Goal: Task Accomplishment & Management: Use online tool/utility

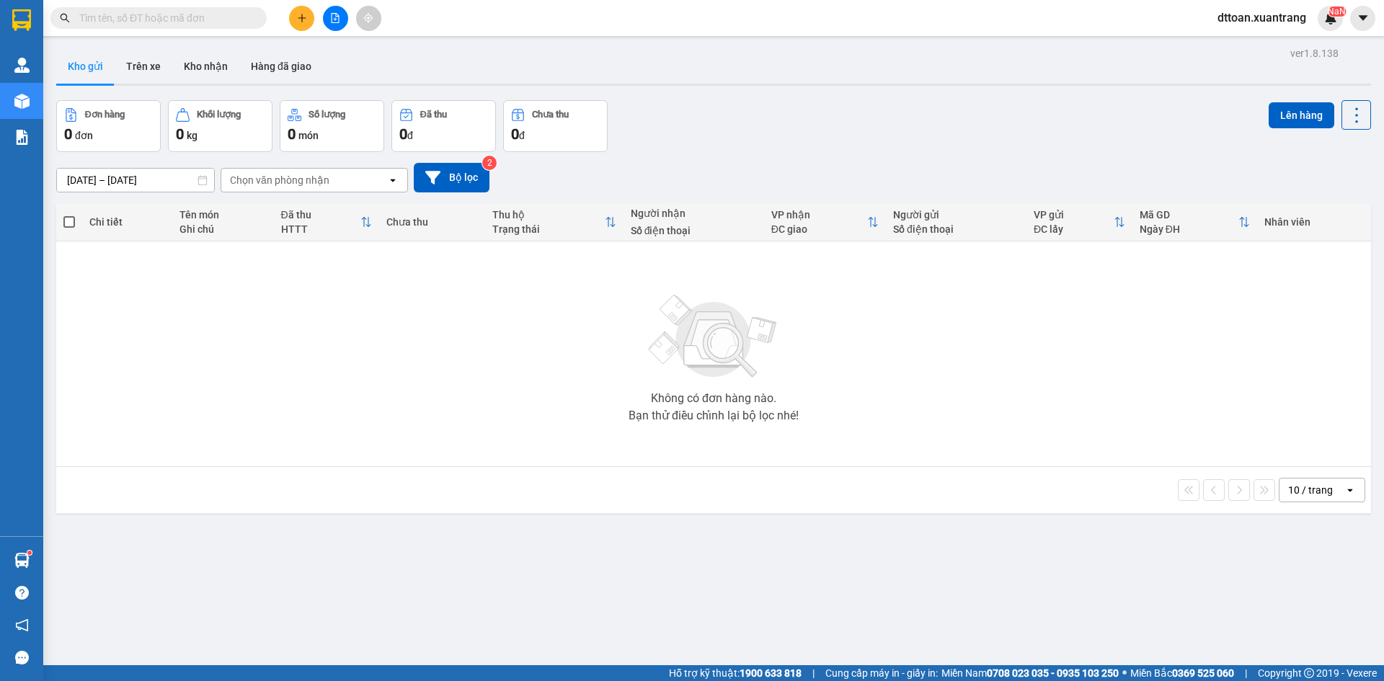
click at [151, 12] on input "text" at bounding box center [164, 18] width 170 height 16
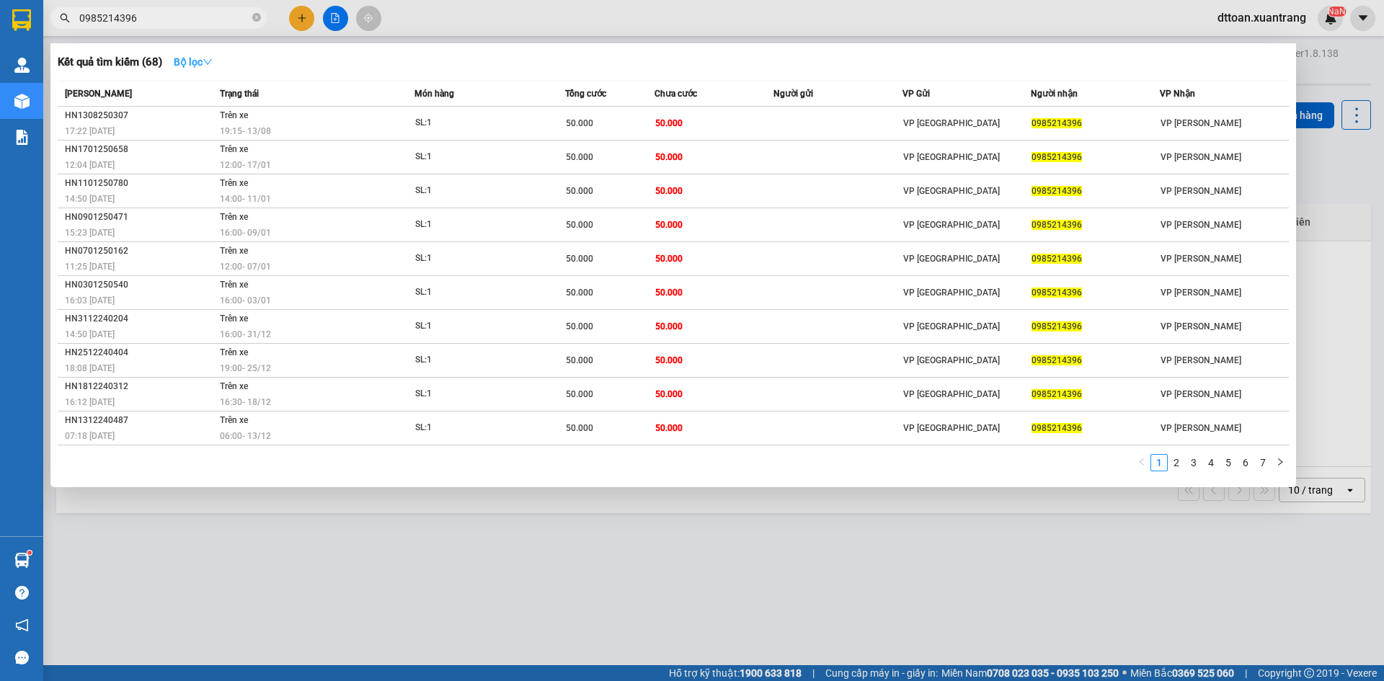
type input "0985214396"
click at [192, 61] on strong "Bộ lọc" at bounding box center [193, 62] width 39 height 12
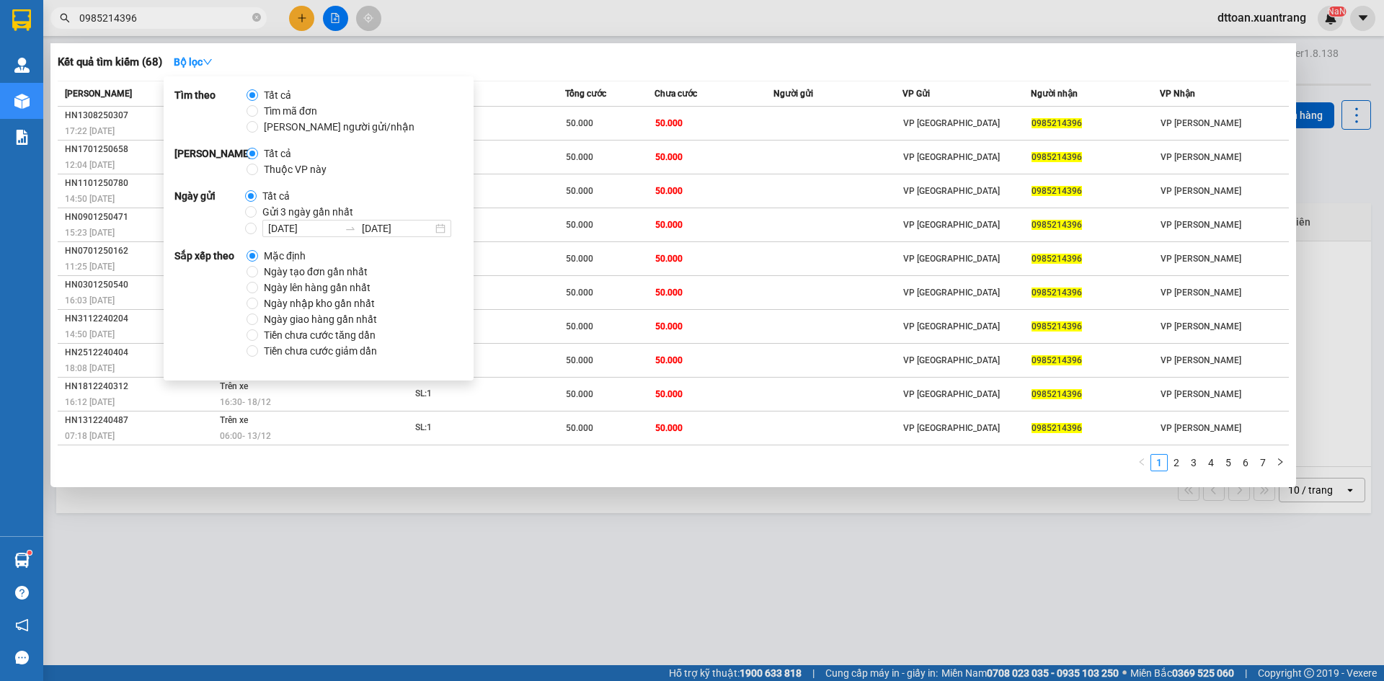
click at [307, 209] on span "Gửi 3 ngày gần nhất" at bounding box center [308, 212] width 102 height 16
click at [257, 209] on input "Gửi 3 ngày gần nhất" at bounding box center [251, 212] width 12 height 12
radio input "true"
radio input "false"
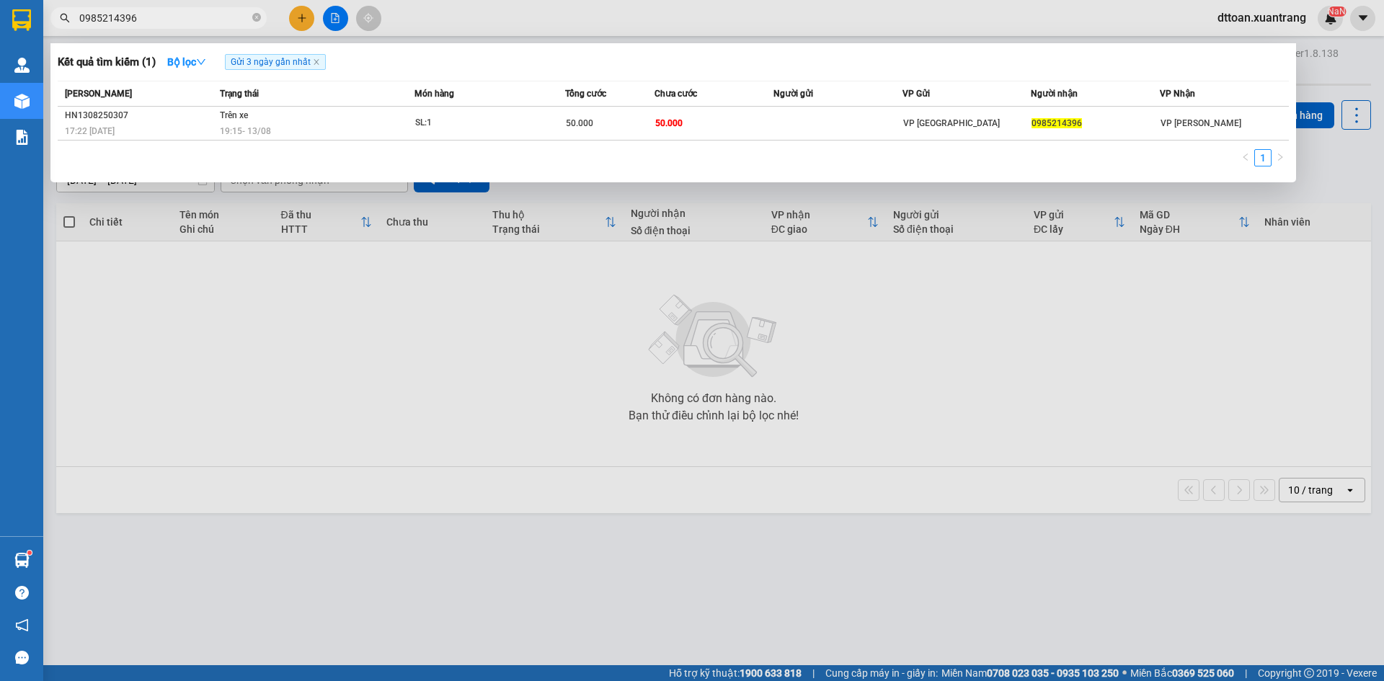
click at [672, 106] on th "Chưa cước" at bounding box center [713, 93] width 119 height 25
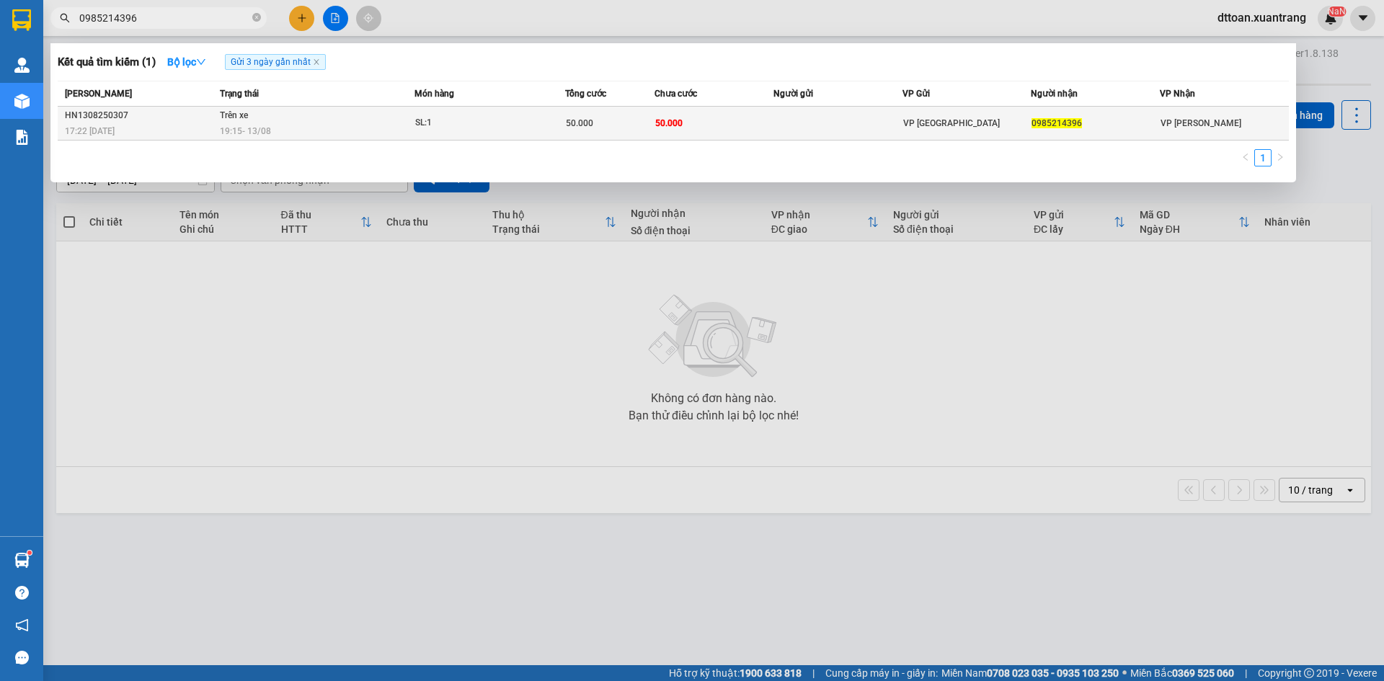
click at [664, 117] on span "50.000" at bounding box center [668, 123] width 27 height 12
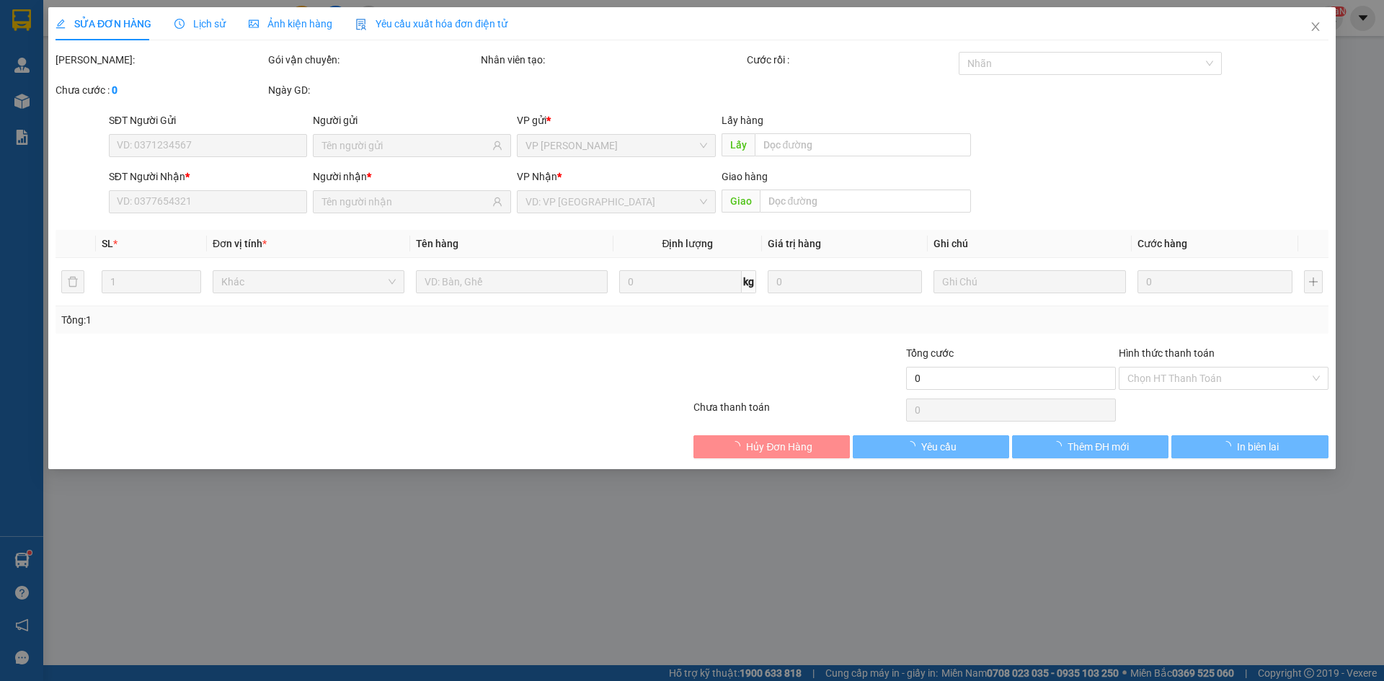
type input "0985214396"
type input "50.000"
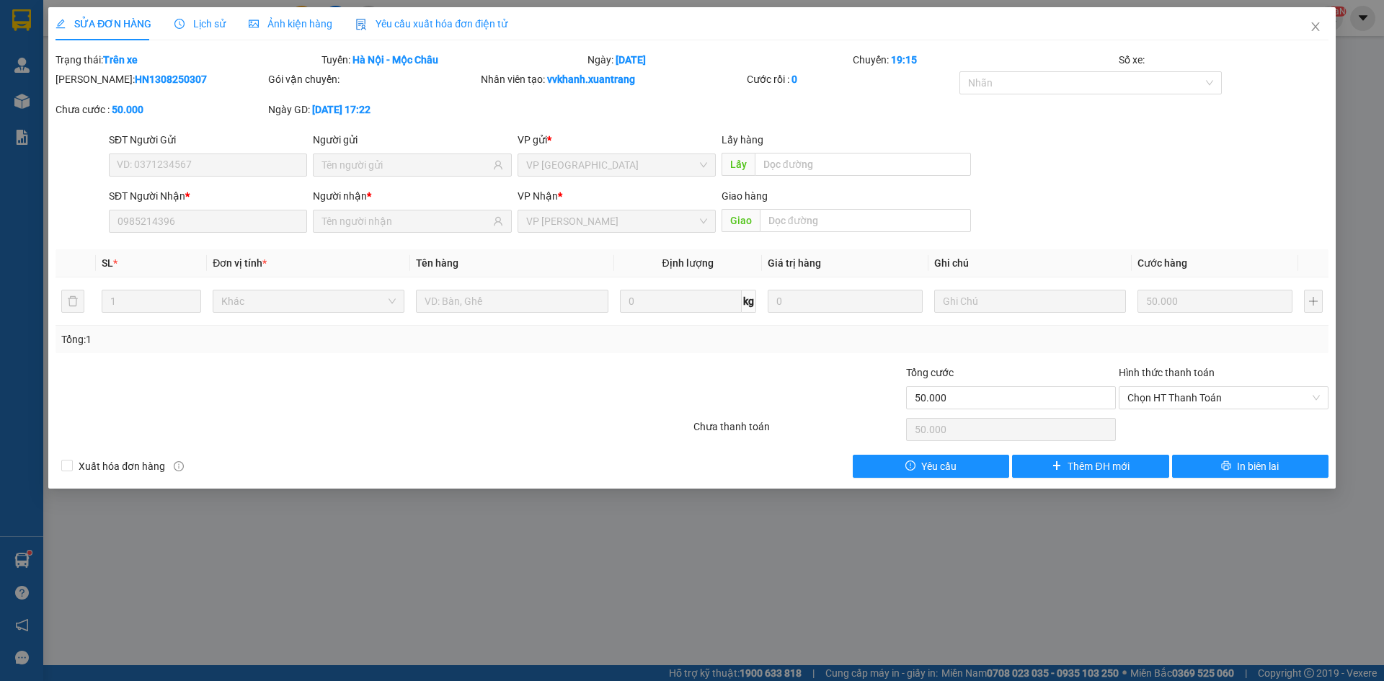
click at [310, 24] on span "Ảnh kiện hàng" at bounding box center [291, 24] width 84 height 12
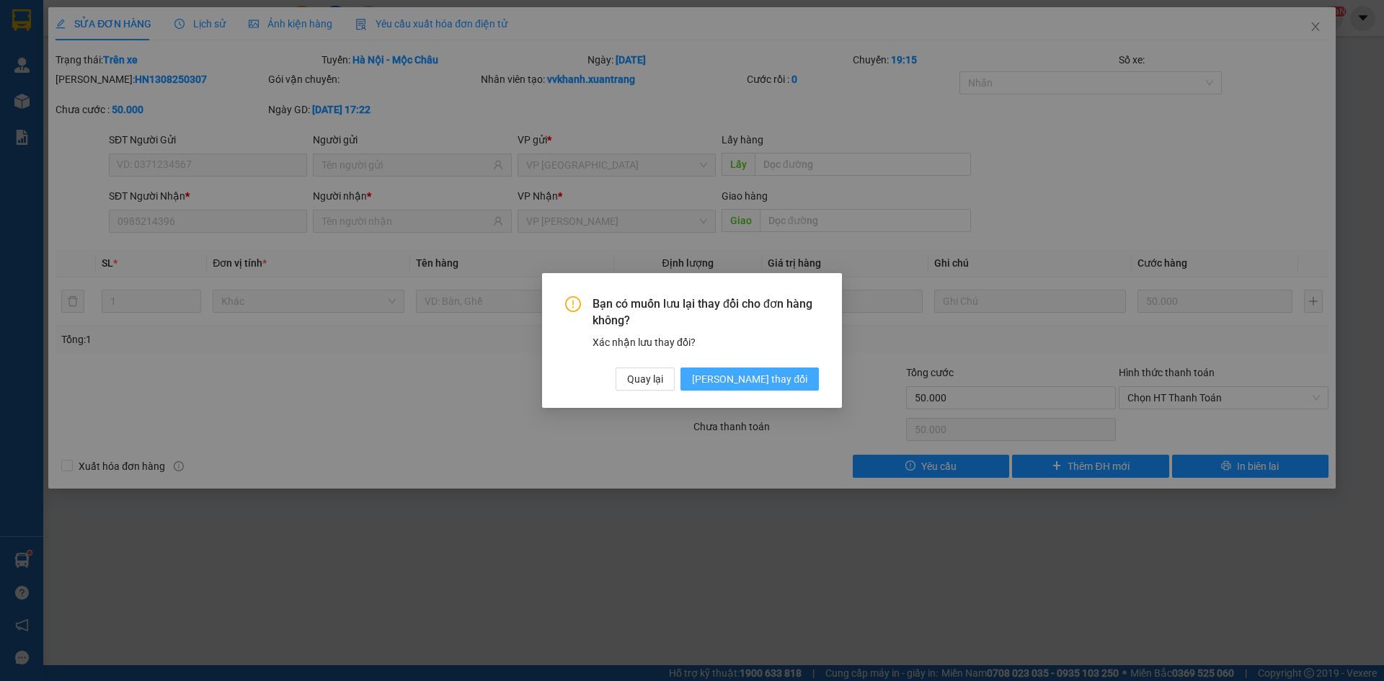
click at [754, 379] on span "Lưu thay đổi" at bounding box center [749, 379] width 115 height 16
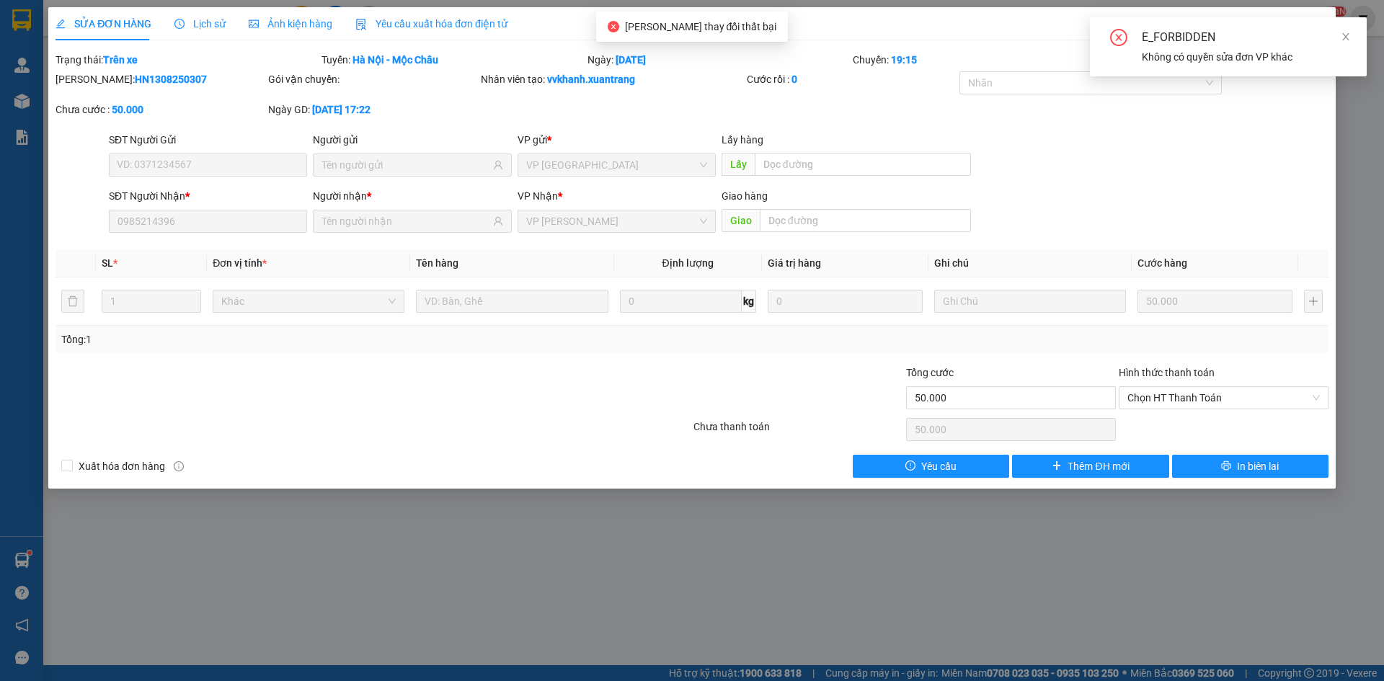
click at [317, 23] on span "Ảnh kiện hàng" at bounding box center [291, 24] width 84 height 12
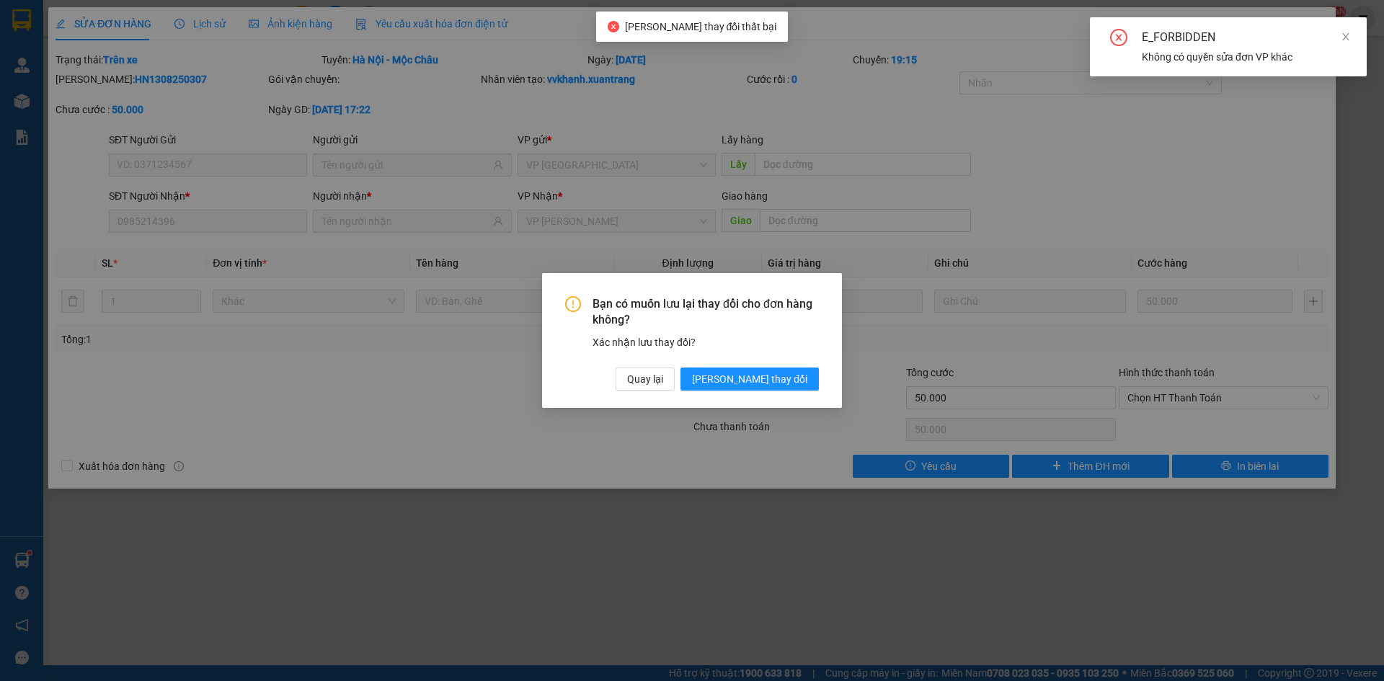
click at [310, 23] on div "Bạn có muốn lưu lại thay đổi cho đơn hàng không? Xác nhận lưu thay đổi? Quay lạ…" at bounding box center [692, 340] width 1384 height 681
click at [663, 371] on span "Quay lại" at bounding box center [645, 379] width 36 height 16
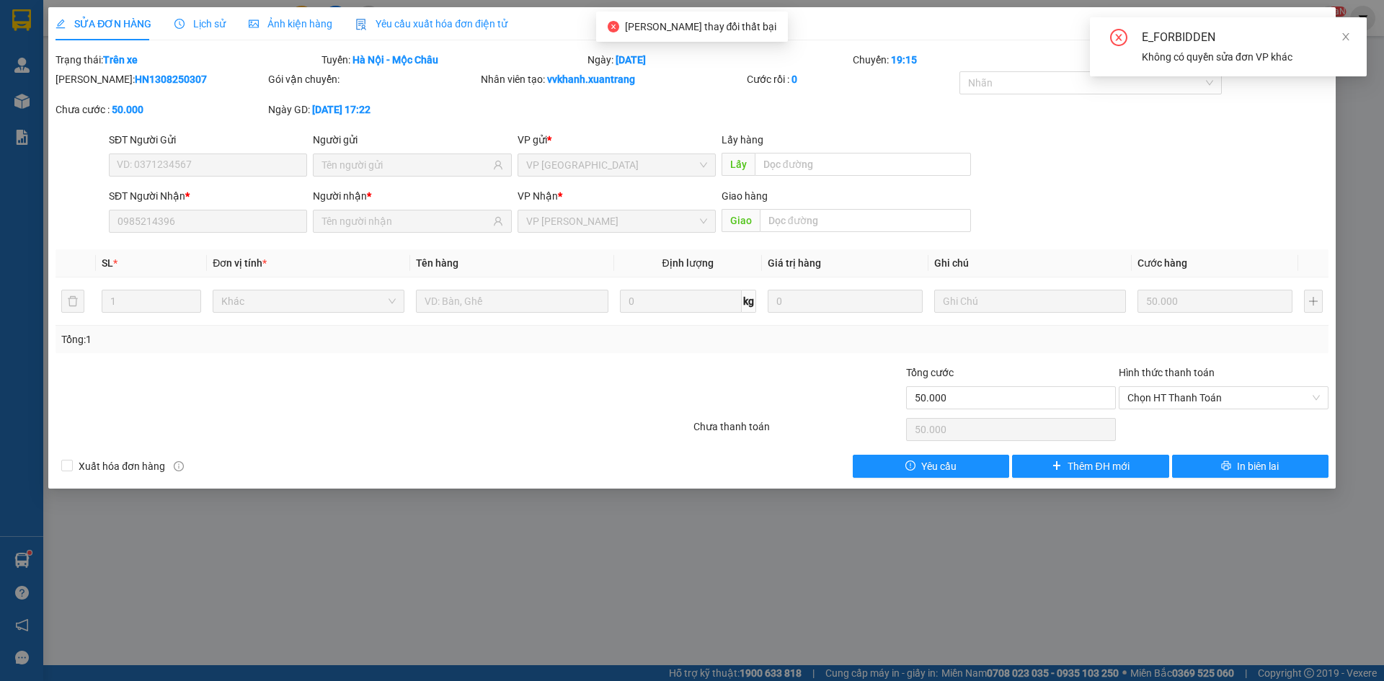
click at [314, 21] on span "Ảnh kiện hàng" at bounding box center [291, 24] width 84 height 12
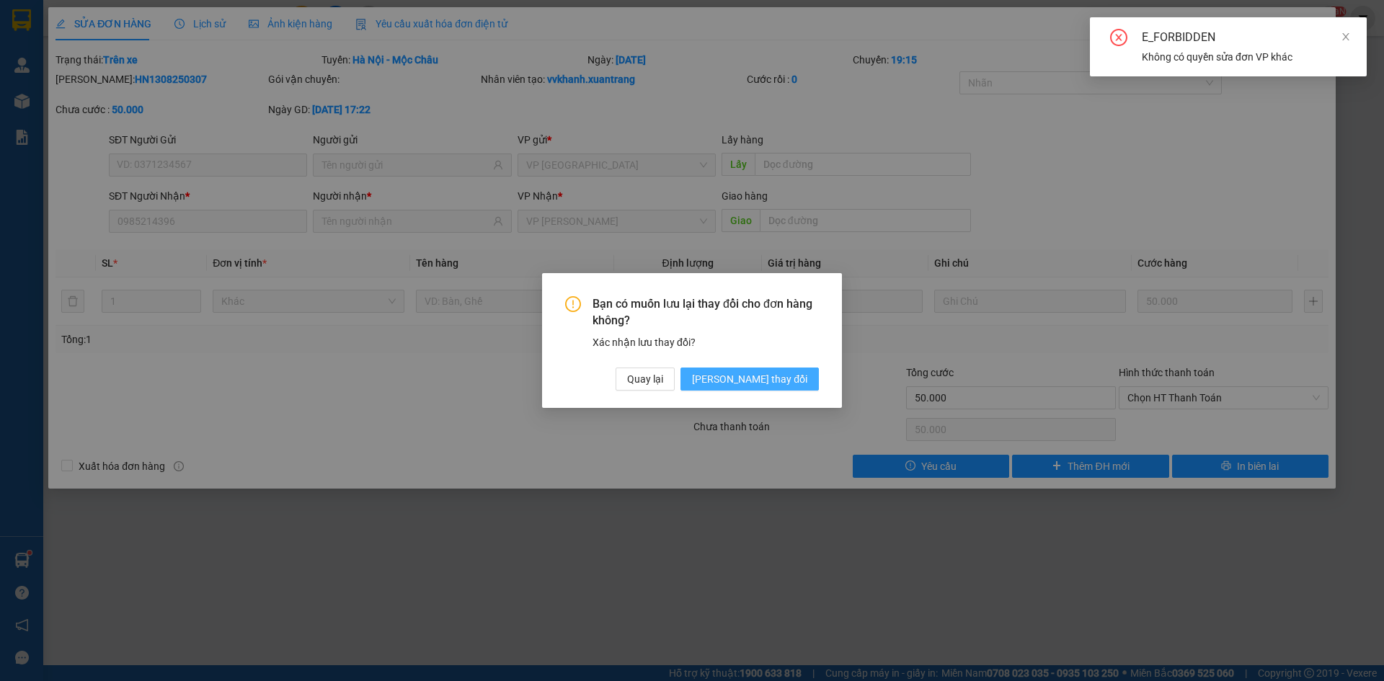
click at [785, 379] on span "Lưu thay đổi" at bounding box center [749, 379] width 115 height 16
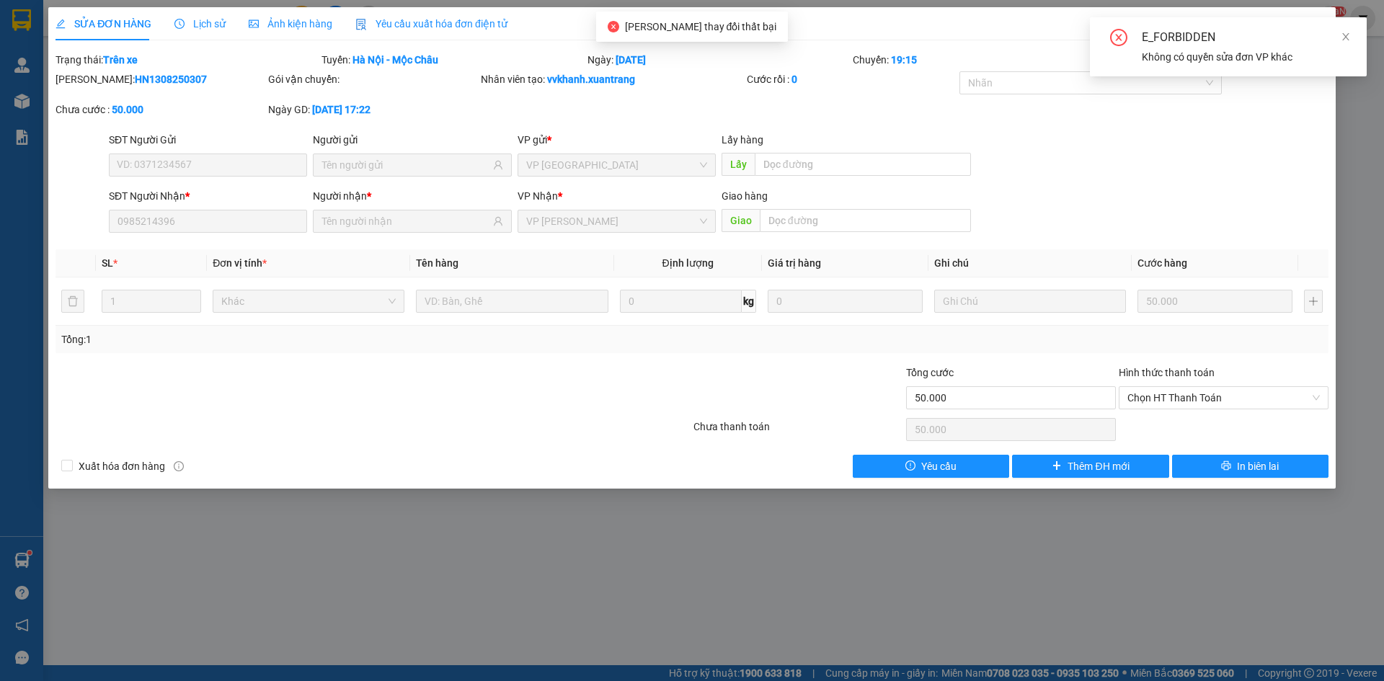
click at [422, 31] on div "Yêu cầu xuất hóa đơn điện tử" at bounding box center [431, 24] width 152 height 16
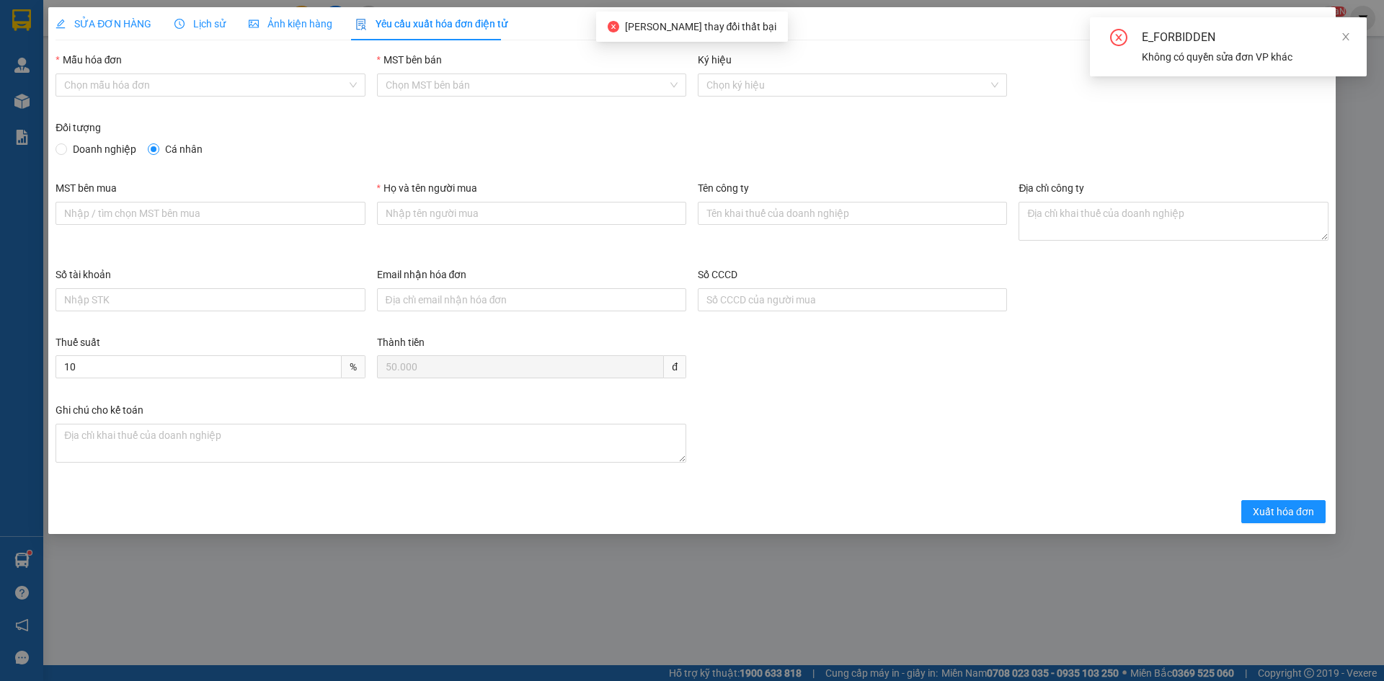
click at [334, 19] on div "SỬA ĐƠN HÀNG Lịch sử Ảnh kiện hàng Yêu cầu xuất hóa đơn điện tử" at bounding box center [281, 23] width 452 height 33
click at [267, 30] on span "Ảnh kiện hàng" at bounding box center [291, 24] width 84 height 12
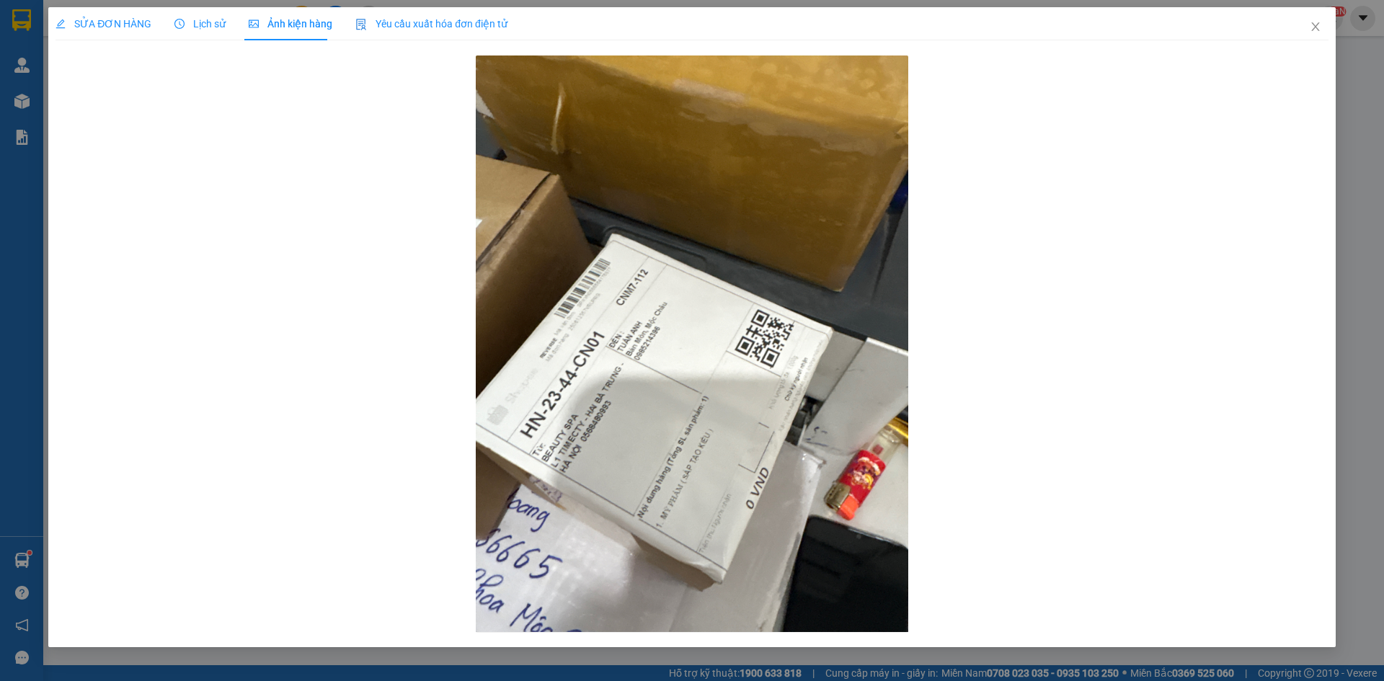
click at [103, 23] on span "SỬA ĐƠN HÀNG" at bounding box center [103, 24] width 96 height 12
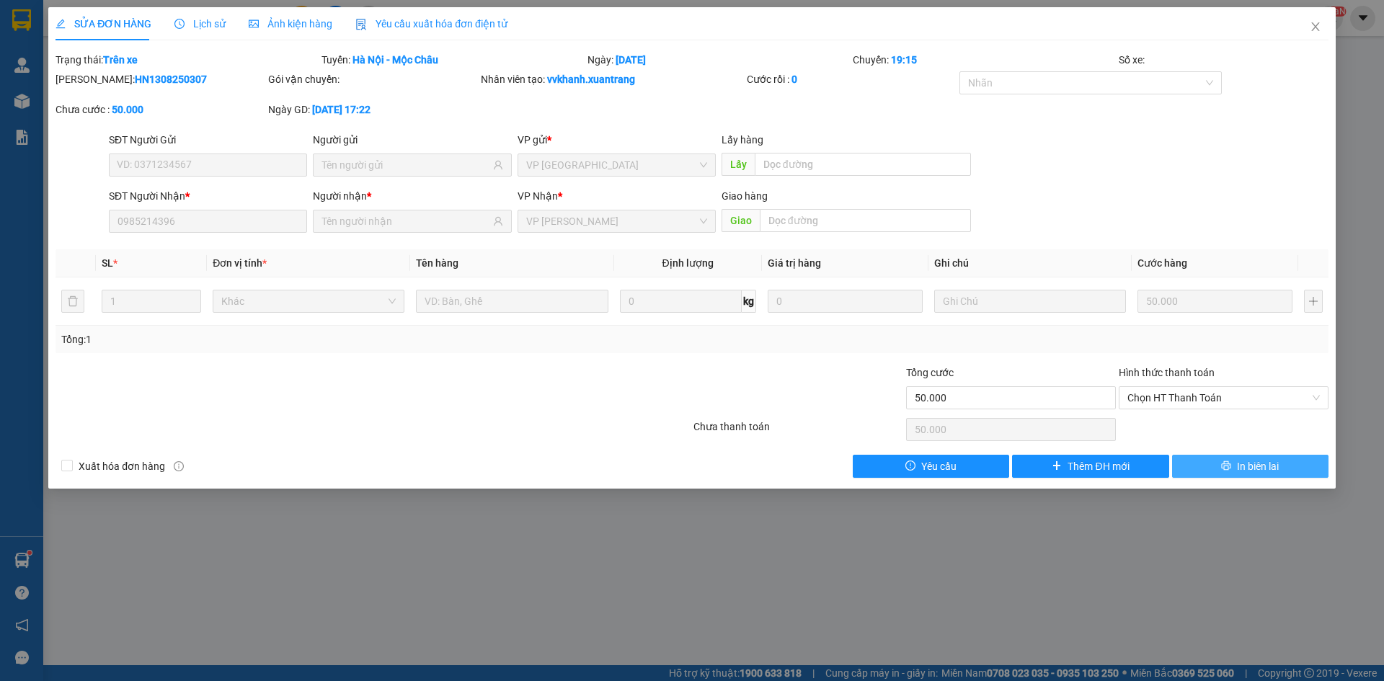
click at [1222, 457] on button "In biên lai" at bounding box center [1250, 466] width 156 height 23
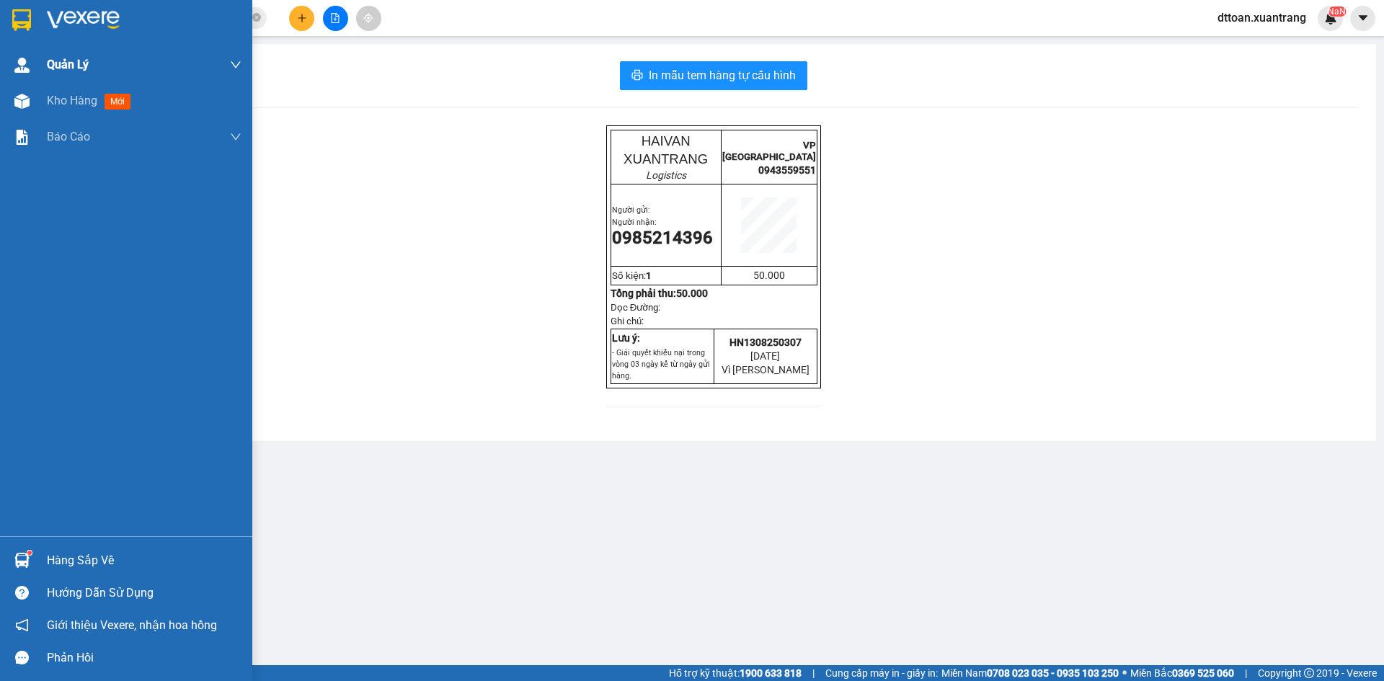
click at [4, 24] on div at bounding box center [126, 23] width 252 height 47
